Goal: Go to known website: Access a specific website the user already knows

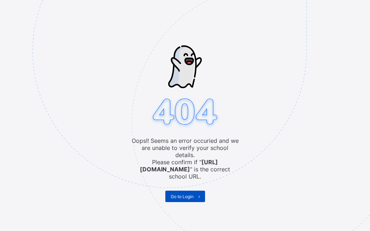
click at [171, 194] on span "Go to Login" at bounding box center [182, 196] width 23 height 5
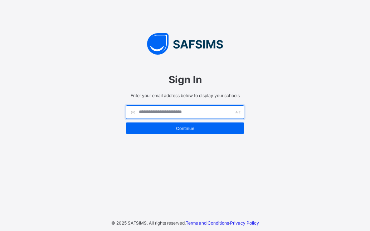
click at [150, 115] on input "text" at bounding box center [185, 113] width 118 height 14
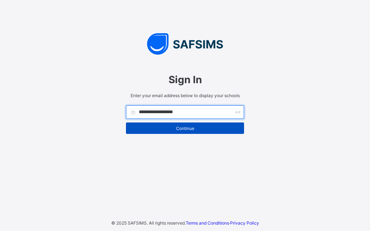
type input "**********"
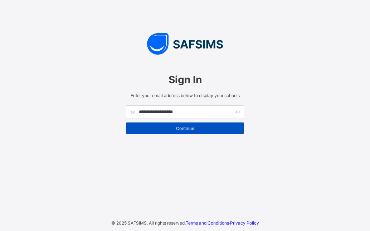
click at [152, 125] on div "Continue" at bounding box center [185, 128] width 118 height 11
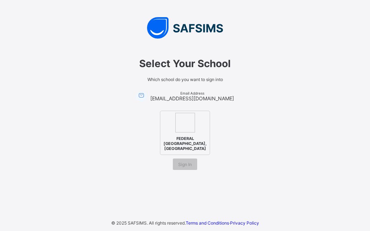
click at [167, 135] on span "FEDERAL [GEOGRAPHIC_DATA], [GEOGRAPHIC_DATA]" at bounding box center [185, 144] width 47 height 19
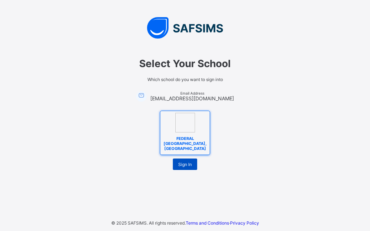
click at [187, 167] on span "Sign In" at bounding box center [185, 164] width 14 height 5
